Goal: Find specific page/section: Find specific page/section

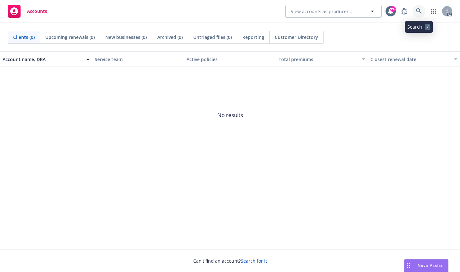
click at [420, 10] on icon at bounding box center [419, 11] width 6 height 6
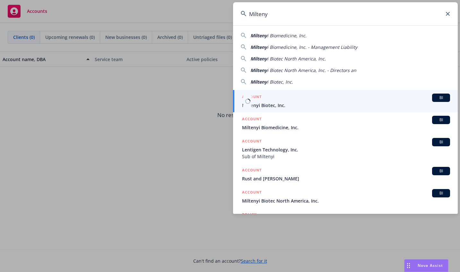
type input "Milteny"
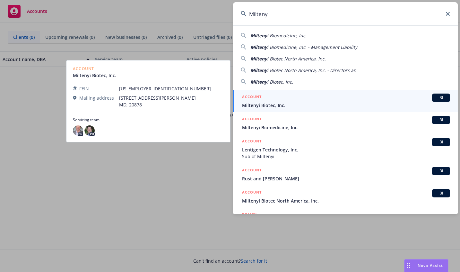
click at [257, 105] on span "Miltenyi Biotec, Inc." at bounding box center [346, 105] width 208 height 7
